Goal: Task Accomplishment & Management: Complete application form

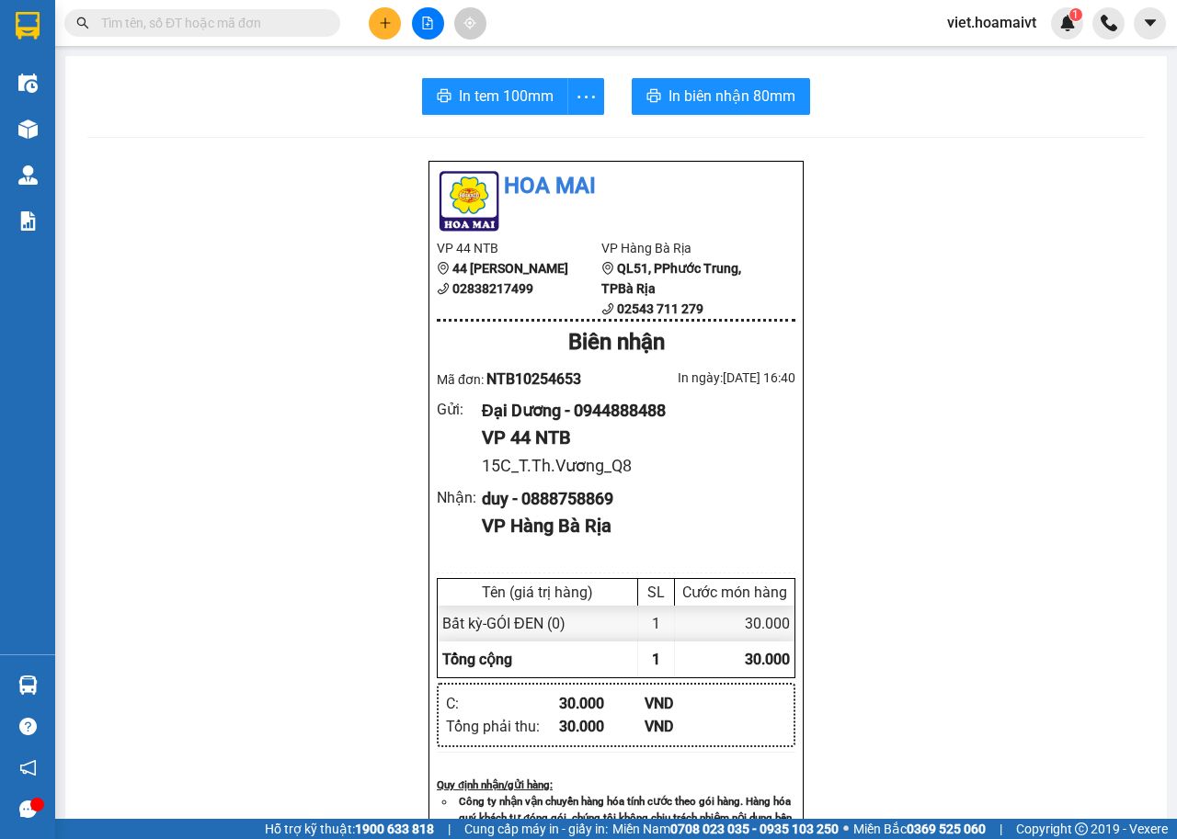
click at [372, 23] on button at bounding box center [385, 23] width 32 height 32
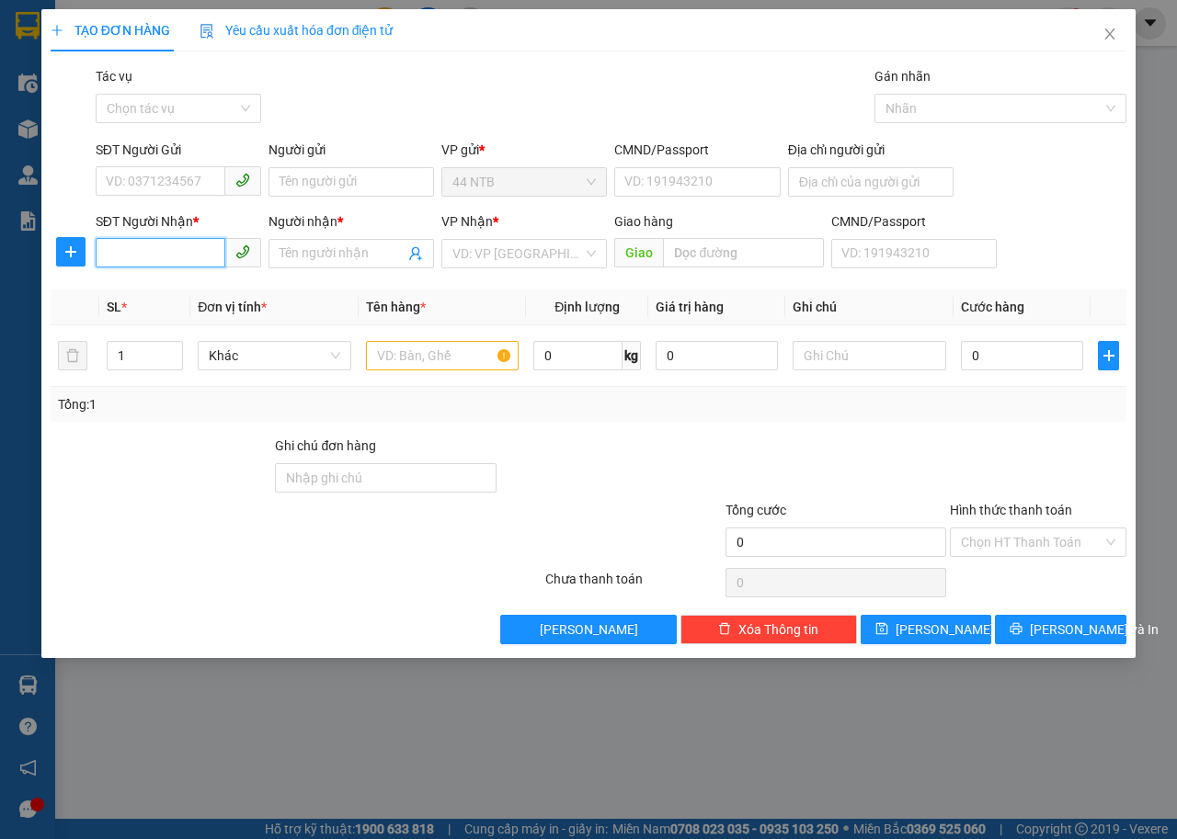
click at [167, 256] on input "SĐT Người Nhận *" at bounding box center [161, 252] width 130 height 29
type input "0977026142"
click at [154, 287] on div "0977026142 - Oanh 847/8 30/4" at bounding box center [198, 290] width 182 height 20
type input "100 KY CON,Q1"
type input "Oanh 847/8 30/4"
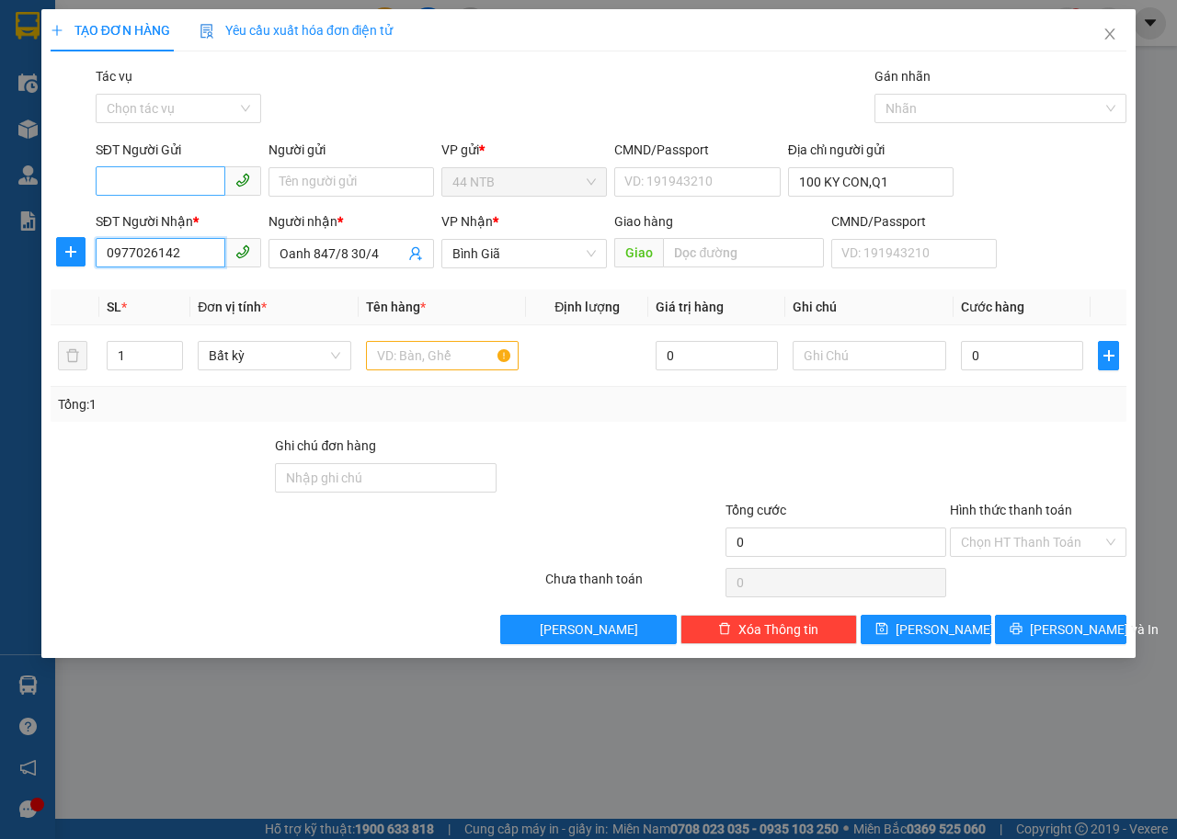
type input "0977026142"
click at [181, 178] on input "SĐT Người Gửi" at bounding box center [161, 180] width 130 height 29
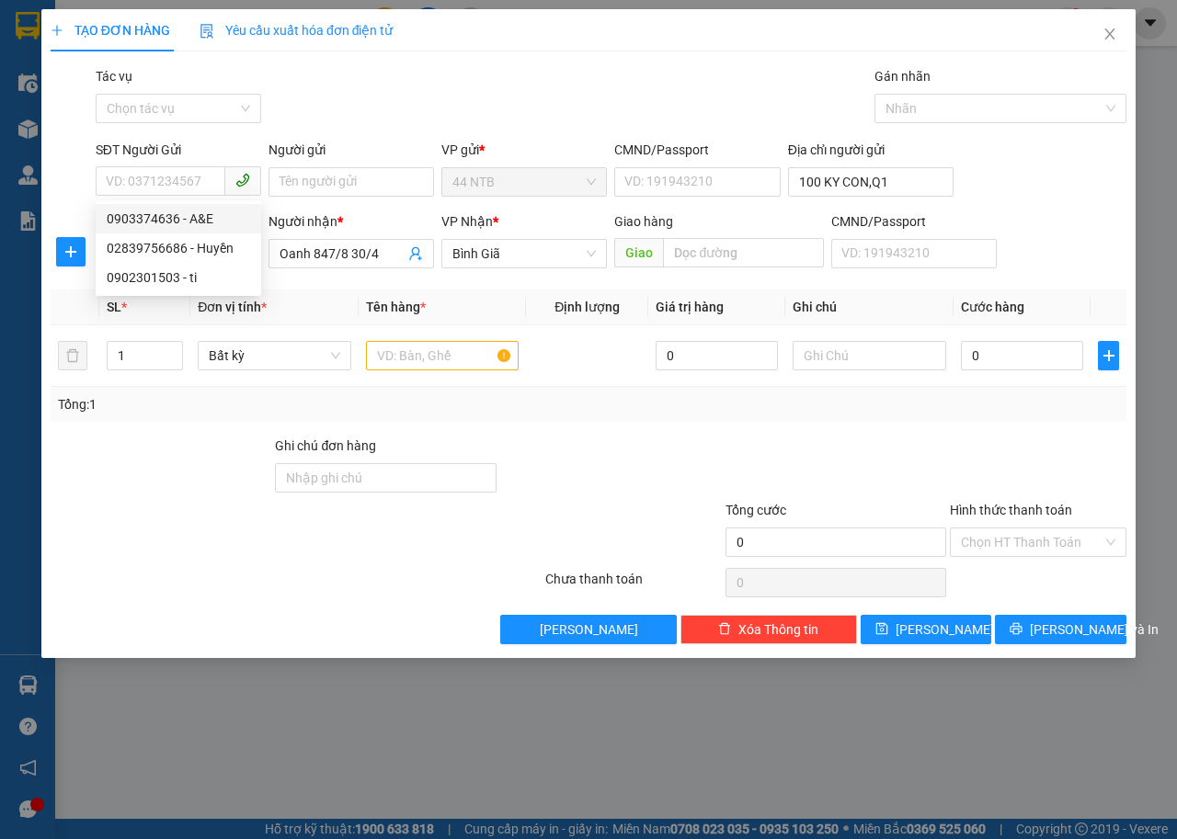
click at [428, 123] on div "Gói vận chuyển * Tiêu chuẩn Tác vụ Chọn tác vụ Gán nhãn Nhãn" at bounding box center [611, 98] width 1038 height 64
click at [428, 351] on input "text" at bounding box center [443, 355] width 154 height 29
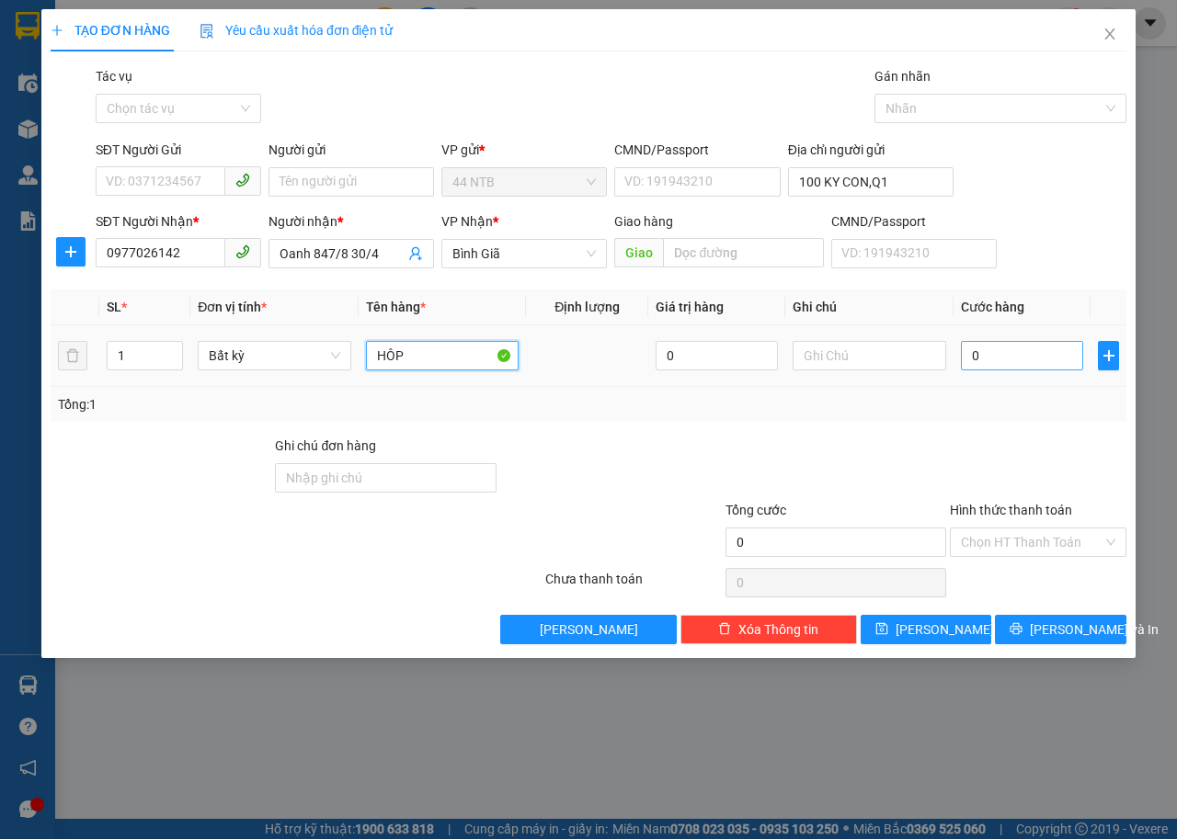
type input "HÔP"
click at [1031, 345] on input "0" at bounding box center [1022, 355] width 122 height 29
type input "3"
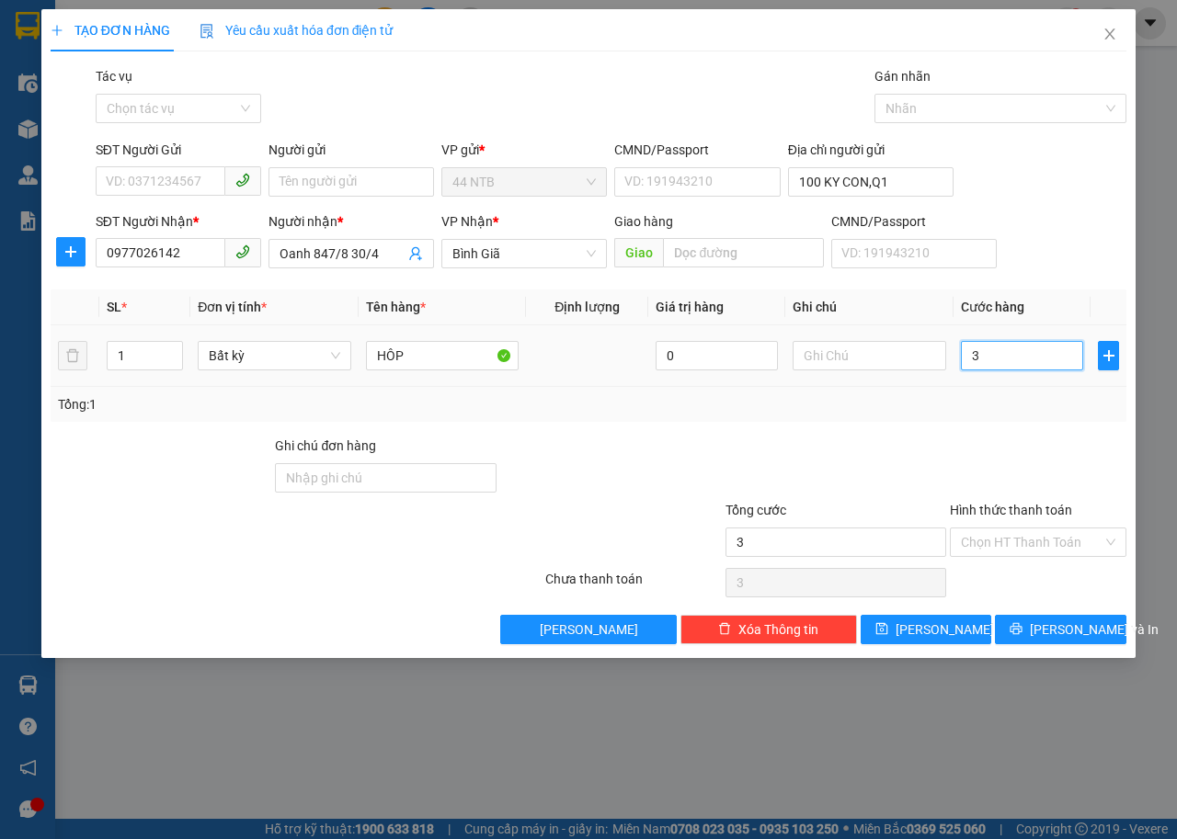
type input "30"
type input "30.000"
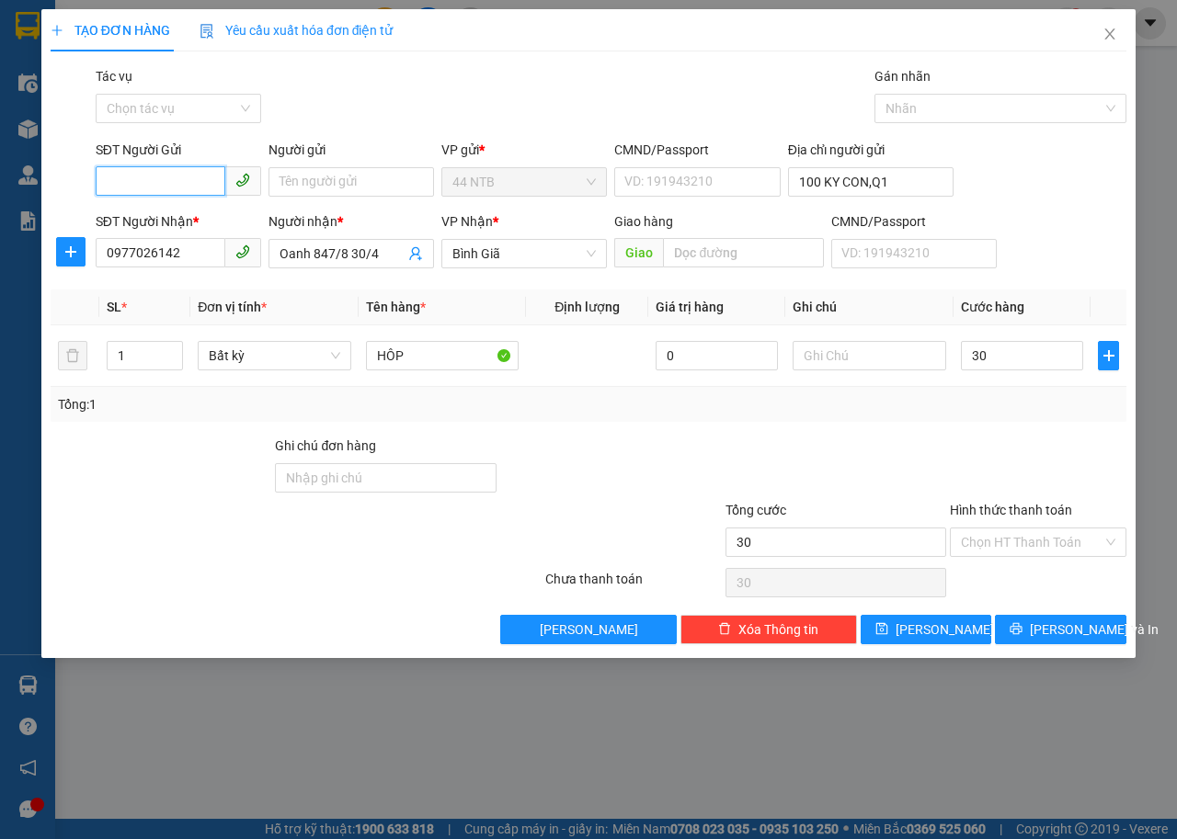
type input "30.000"
click at [125, 171] on input "SĐT Người Gửi" at bounding box center [161, 180] width 130 height 29
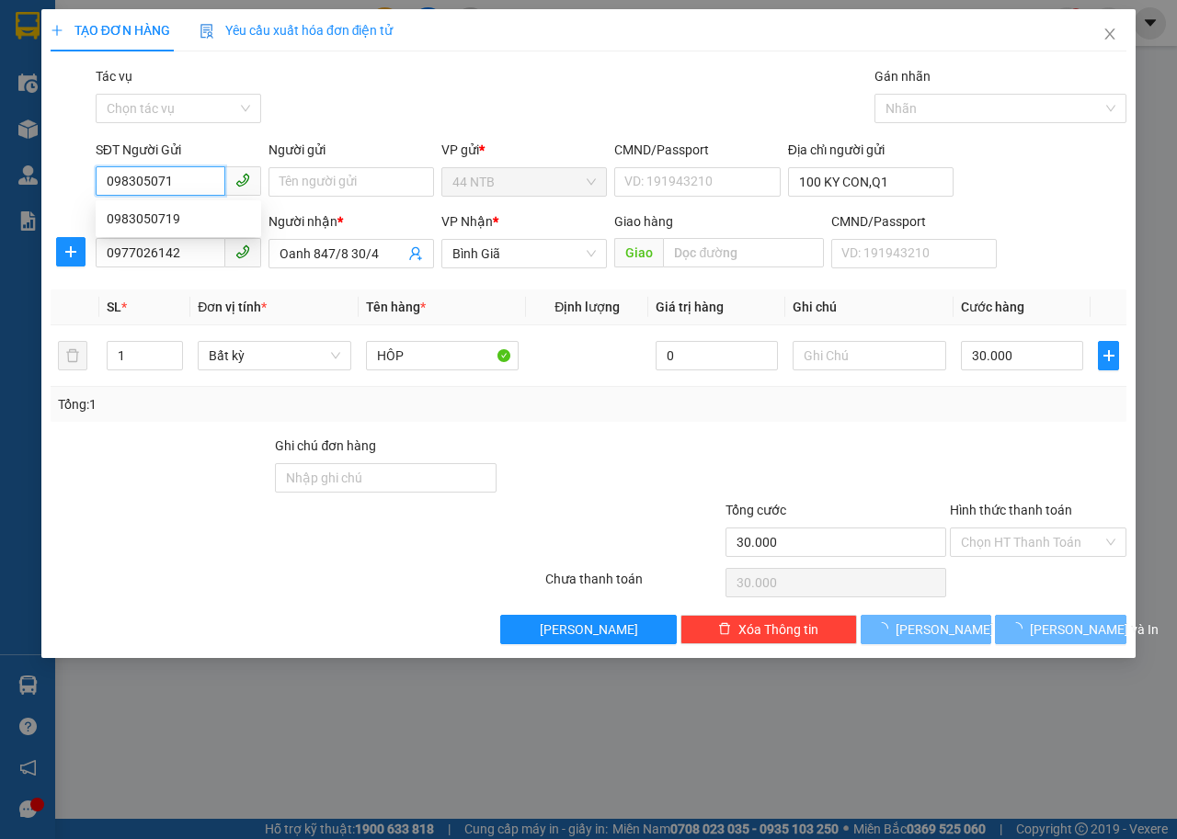
type input "0983050719"
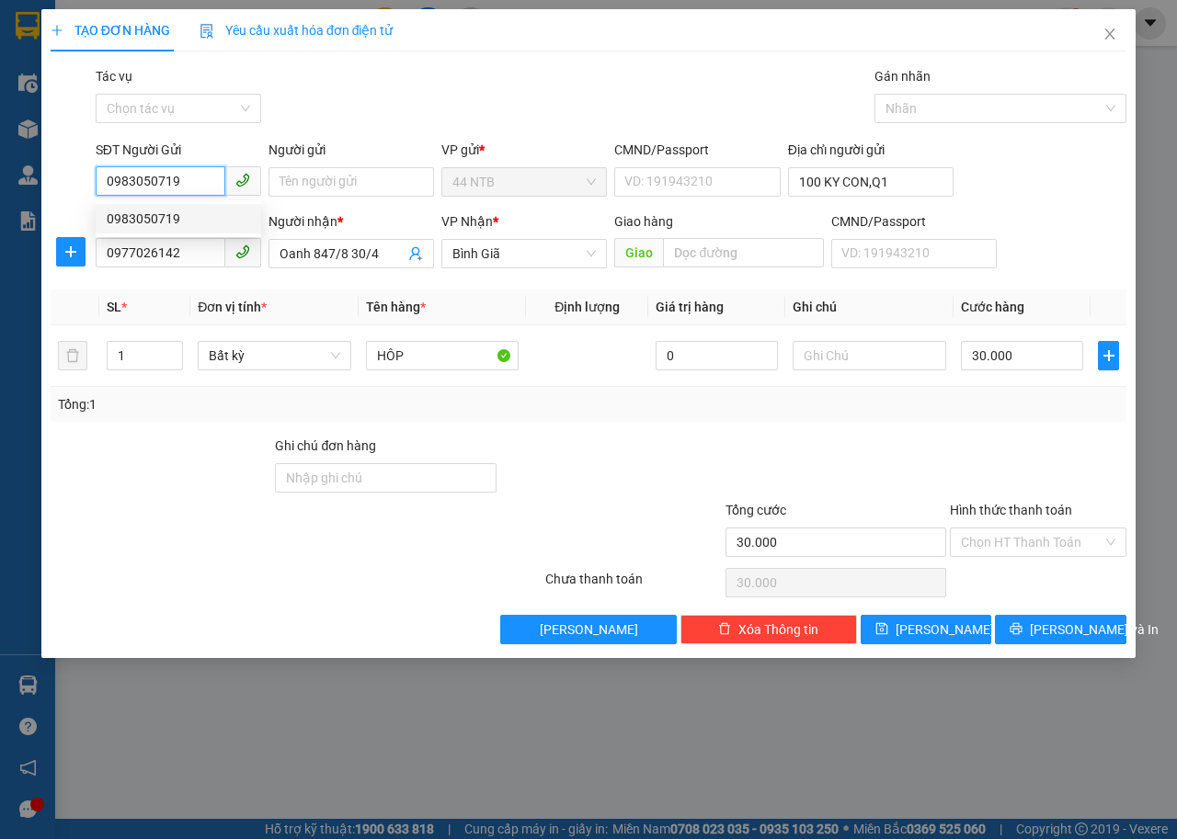
click at [170, 218] on div "0983050719" at bounding box center [178, 219] width 143 height 20
type input "0983050719"
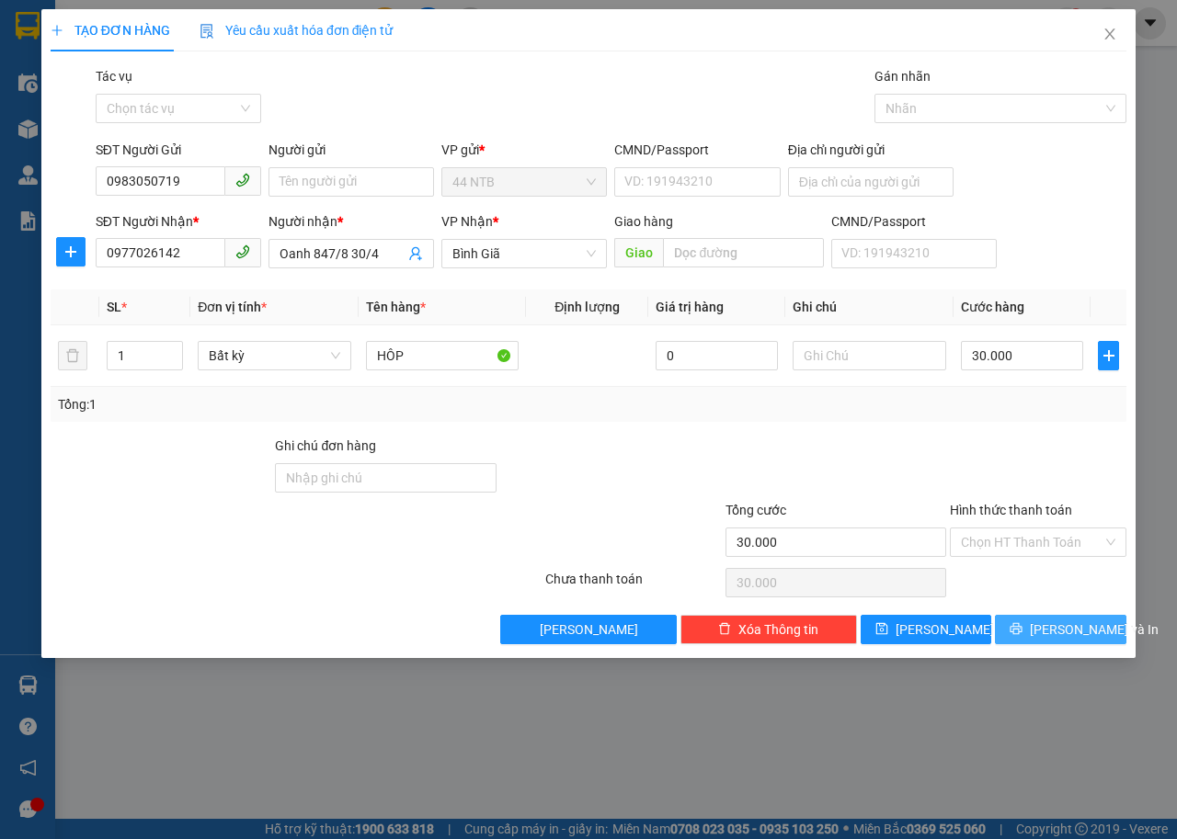
click at [1075, 638] on span "[PERSON_NAME] và In" at bounding box center [1094, 630] width 129 height 20
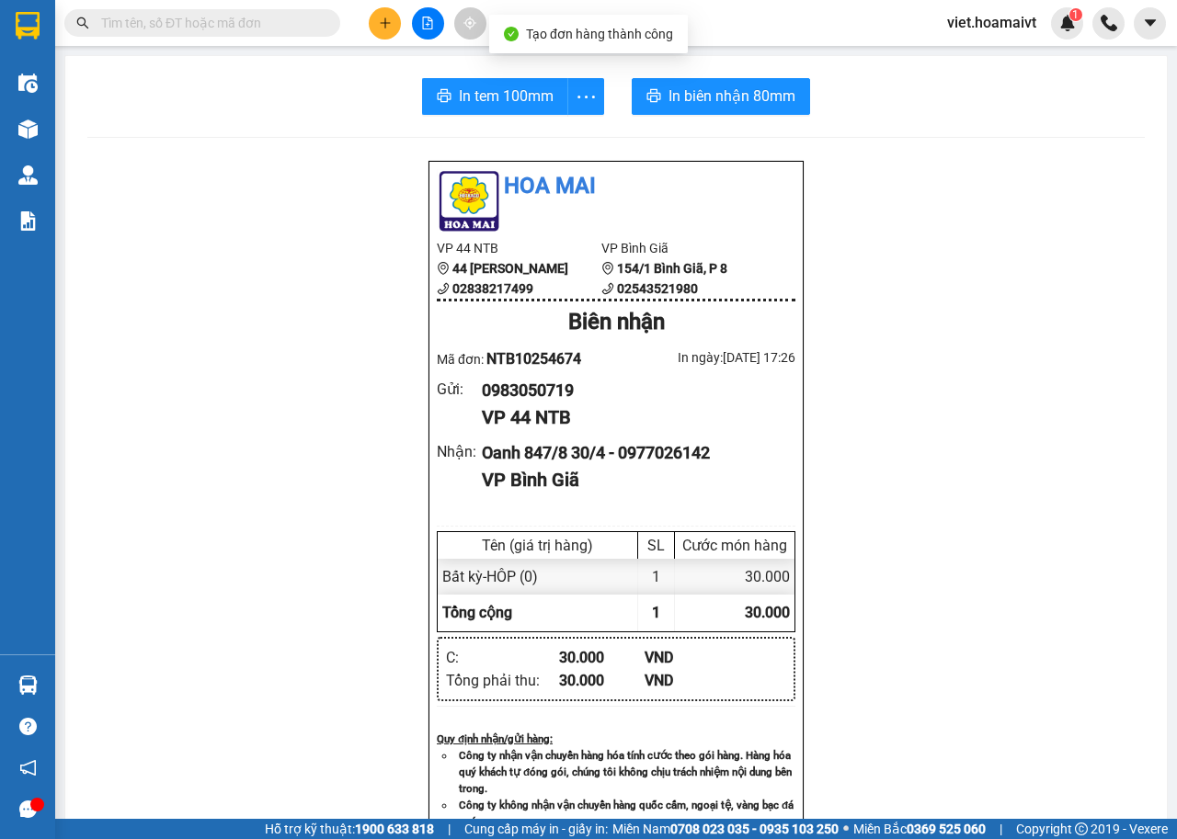
click at [503, 77] on div "In tem 100mm In biên nhận 80mm Hoa Mai VP 44 NTB 44 [PERSON_NAME] 02838217499 V…" at bounding box center [615, 703] width 1101 height 1294
click at [510, 89] on span "In tem 100mm" at bounding box center [506, 96] width 95 height 23
click at [759, 107] on span "In biên nhận 80mm" at bounding box center [731, 96] width 127 height 23
click at [761, 97] on span "In biên nhận 80mm" at bounding box center [731, 96] width 127 height 23
